Goal: Task Accomplishment & Management: Use online tool/utility

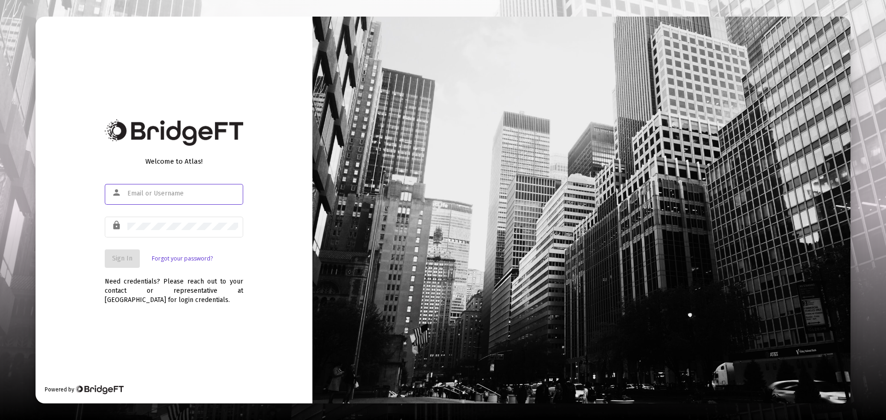
click at [167, 199] on div at bounding box center [182, 193] width 111 height 23
click at [169, 193] on input "text" at bounding box center [182, 193] width 111 height 7
type input "[EMAIL_ADDRESS][DOMAIN_NAME]"
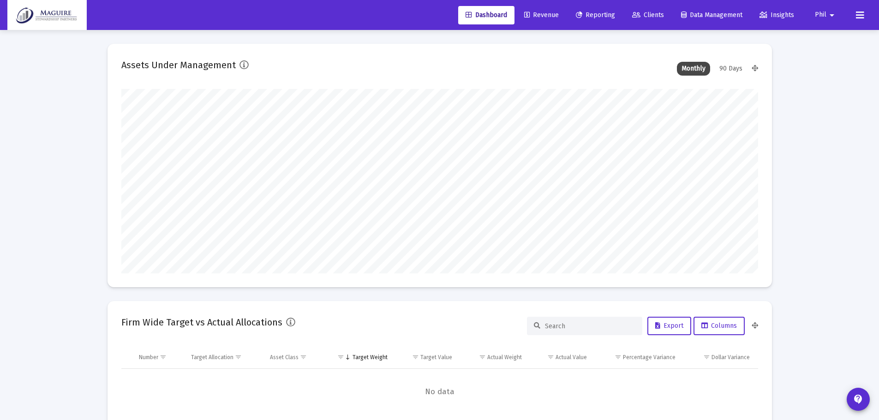
scroll to position [185, 343]
type input "[DATE]"
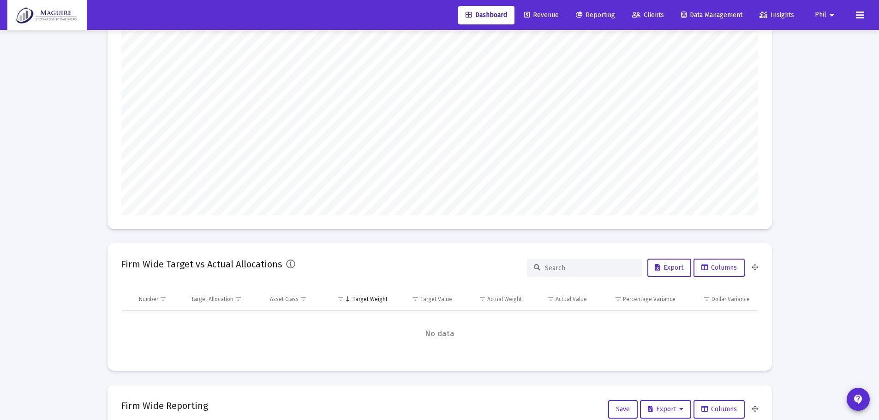
scroll to position [0, 0]
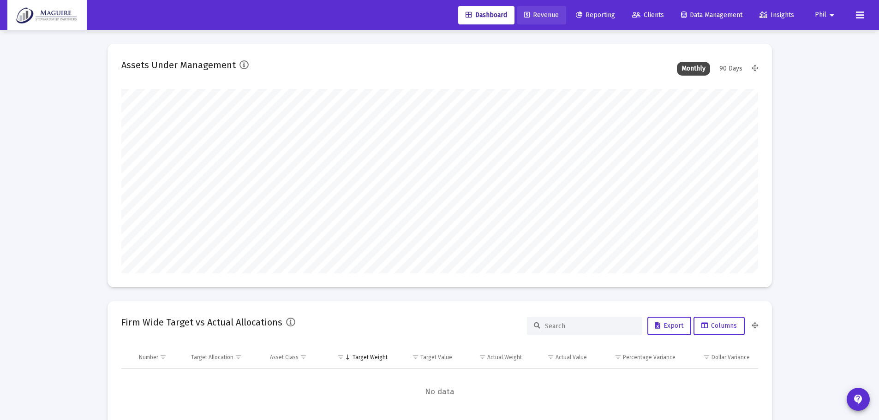
click at [540, 17] on span "Revenue" at bounding box center [541, 15] width 35 height 8
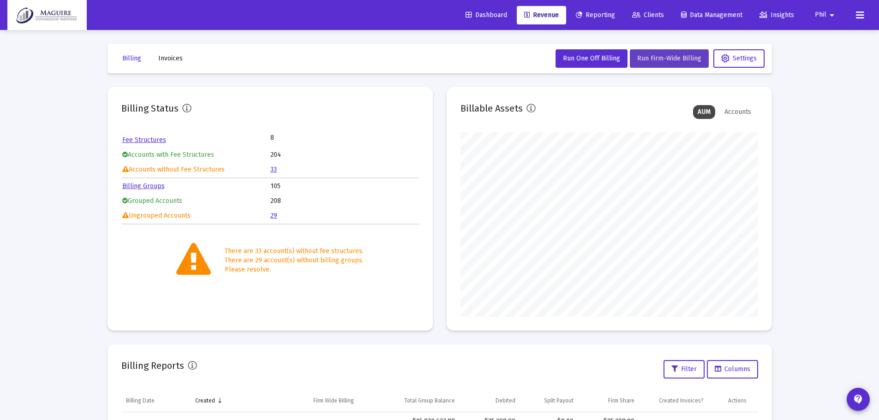
click at [673, 55] on span "Run Firm-Wide Billing" at bounding box center [669, 58] width 64 height 8
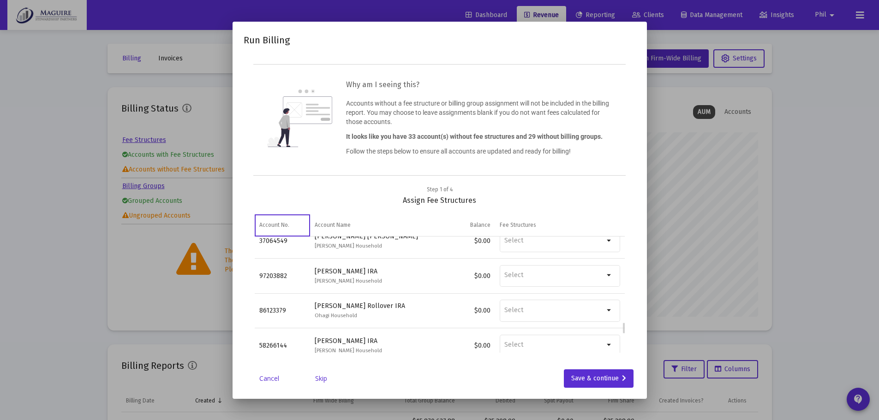
scroll to position [1033, 0]
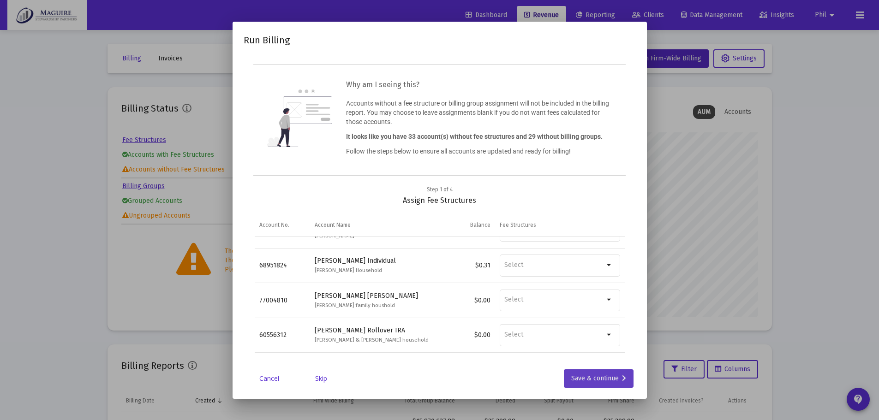
click at [601, 378] on div "Save & continue" at bounding box center [598, 379] width 55 height 18
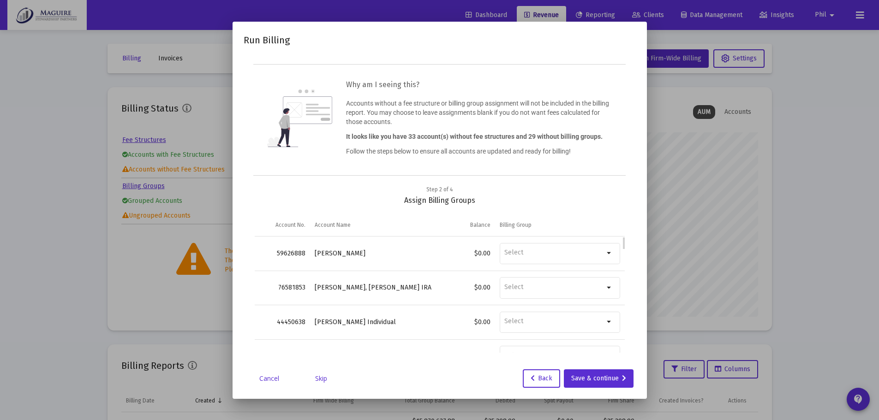
scroll to position [231, 0]
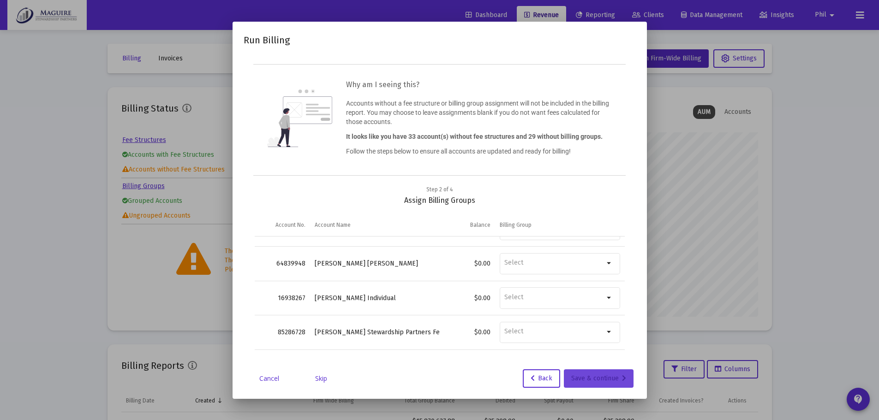
click at [600, 379] on div "Save & continue" at bounding box center [598, 379] width 55 height 18
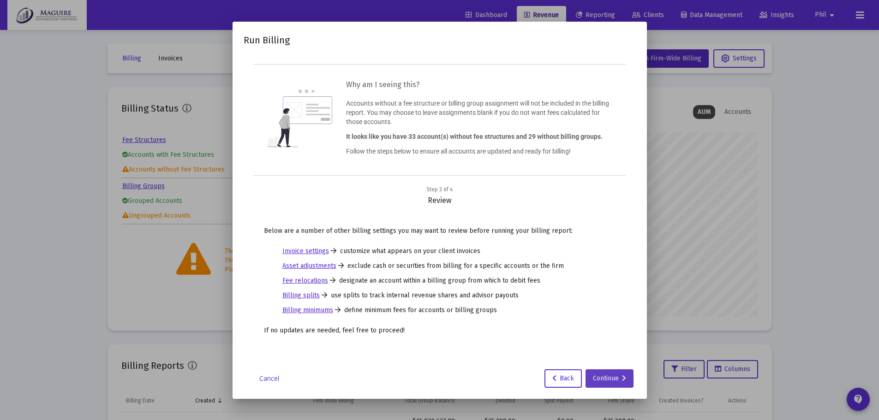
click at [607, 380] on div "Continue" at bounding box center [609, 379] width 33 height 18
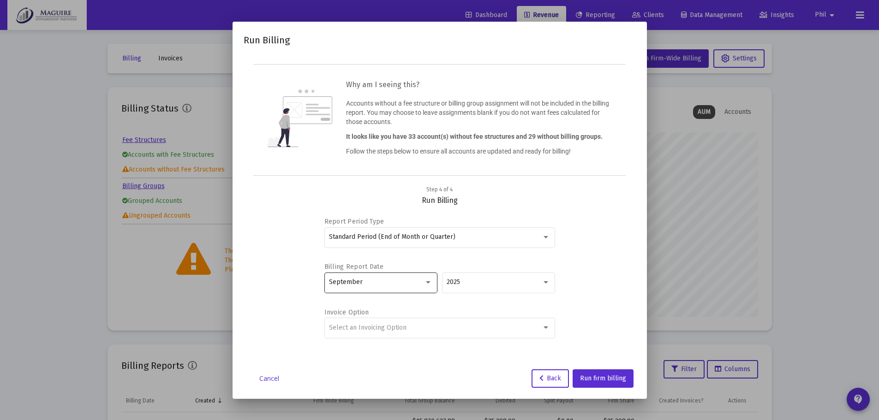
click at [414, 281] on div "September" at bounding box center [376, 282] width 95 height 7
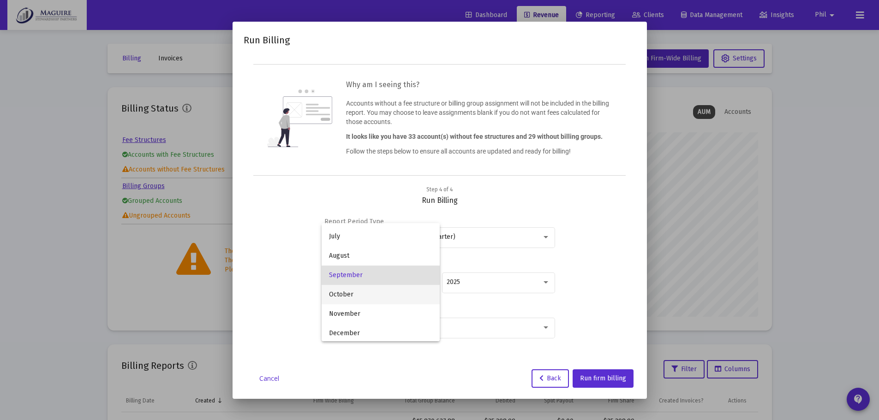
scroll to position [114, 0]
click at [367, 333] on span "December" at bounding box center [380, 331] width 103 height 19
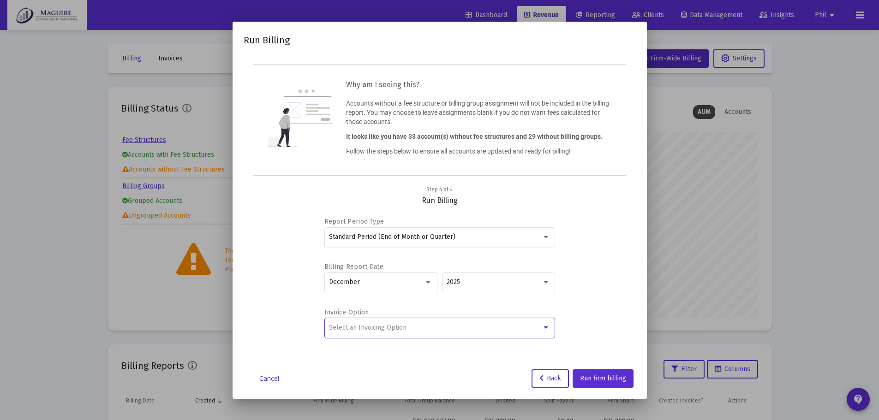
click at [493, 324] on div "Select an Invoicing Option" at bounding box center [435, 327] width 213 height 7
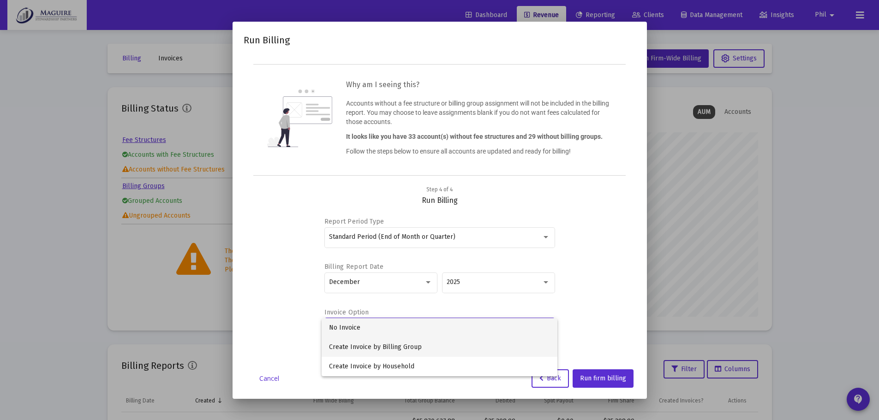
click at [442, 341] on span "Create Invoice by Billing Group" at bounding box center [439, 347] width 221 height 19
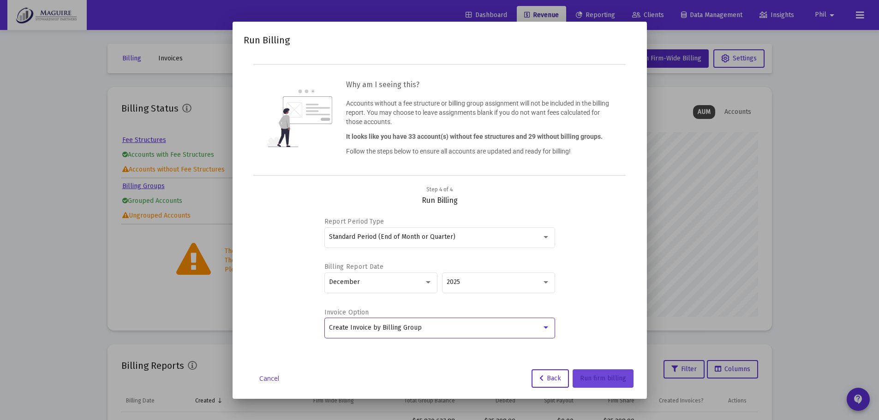
click at [613, 380] on span "Run firm billing" at bounding box center [603, 379] width 46 height 8
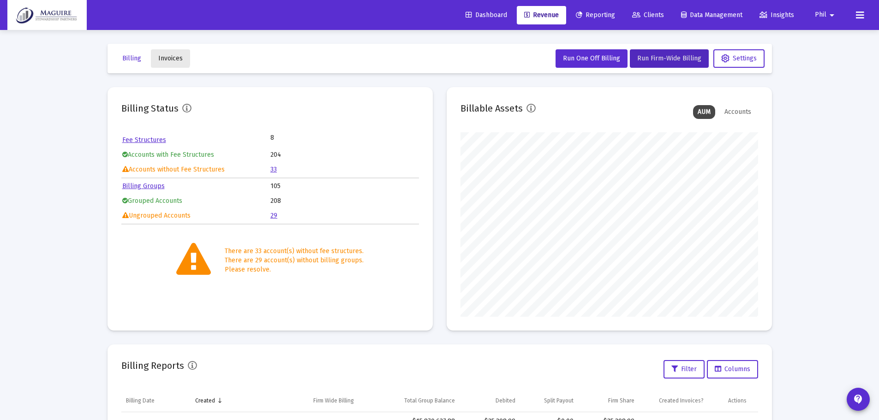
click at [161, 58] on span "Invoices" at bounding box center [170, 58] width 24 height 8
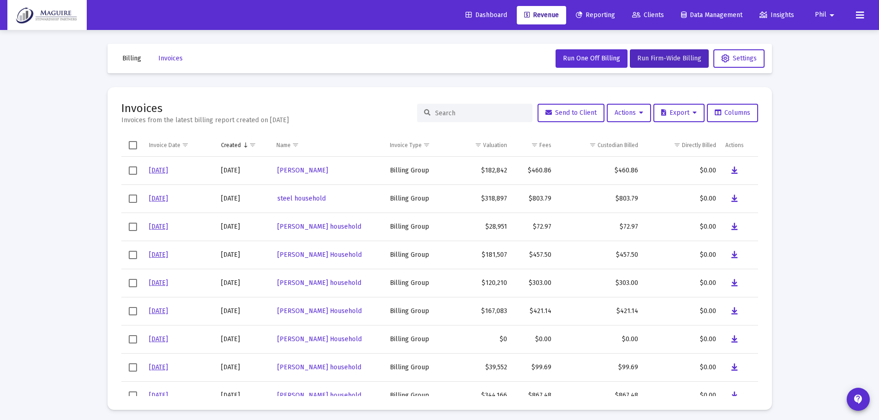
click at [129, 61] on span "Billing" at bounding box center [131, 58] width 19 height 8
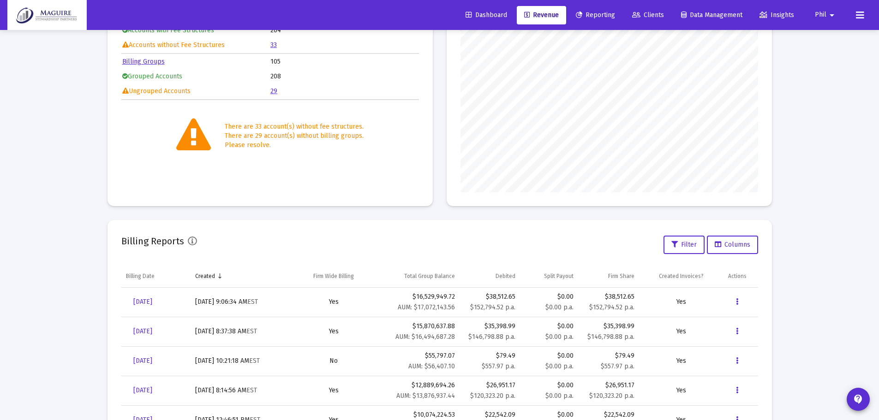
scroll to position [138, 0]
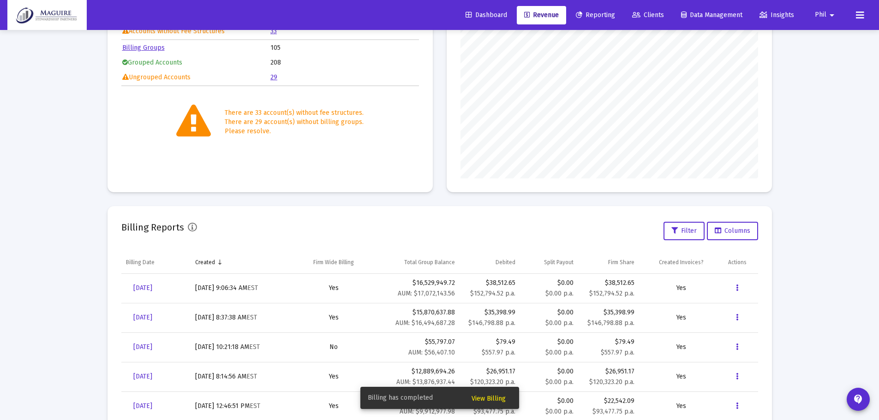
click at [501, 398] on span "View Billing" at bounding box center [489, 399] width 34 height 8
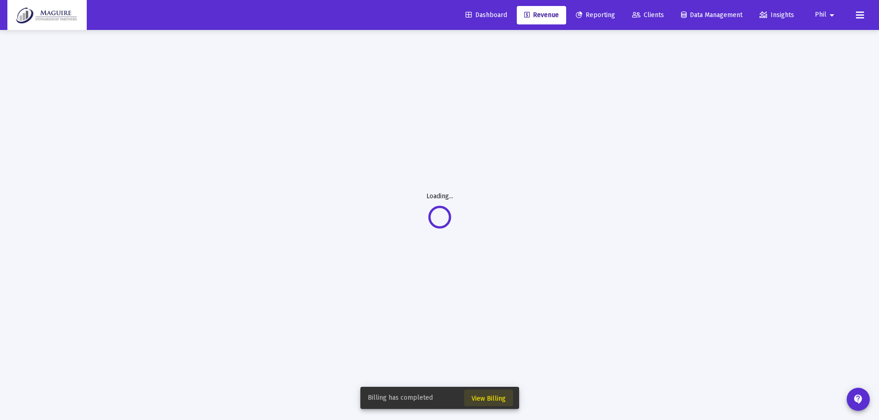
scroll to position [30, 0]
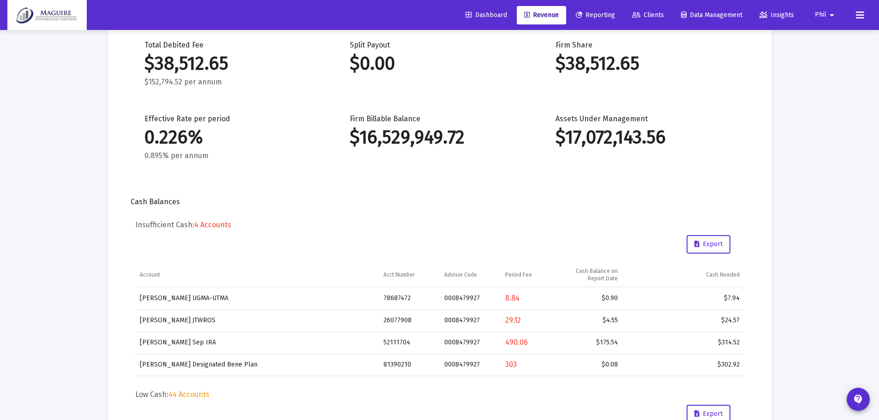
scroll to position [122, 0]
